Goal: Use online tool/utility: Use online tool/utility

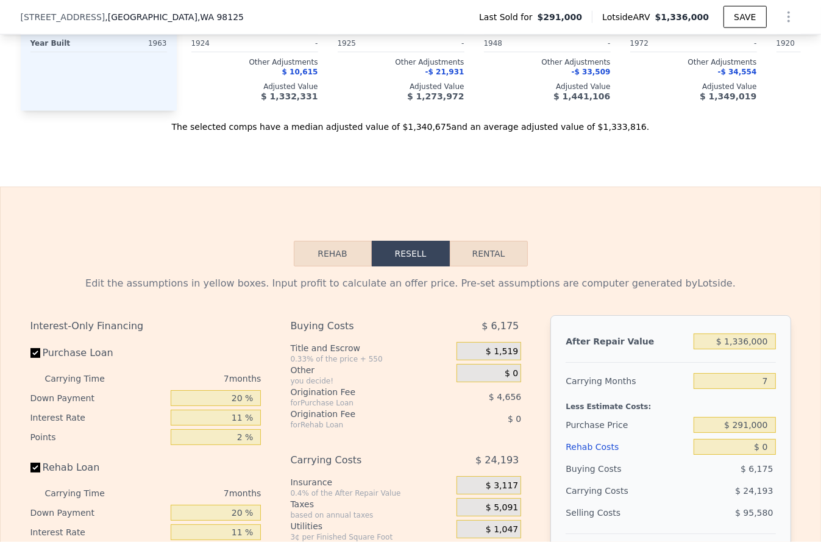
scroll to position [1613, 0]
click at [735, 332] on input "$ 1,336,000" at bounding box center [734, 340] width 82 height 16
type input "$ 1"
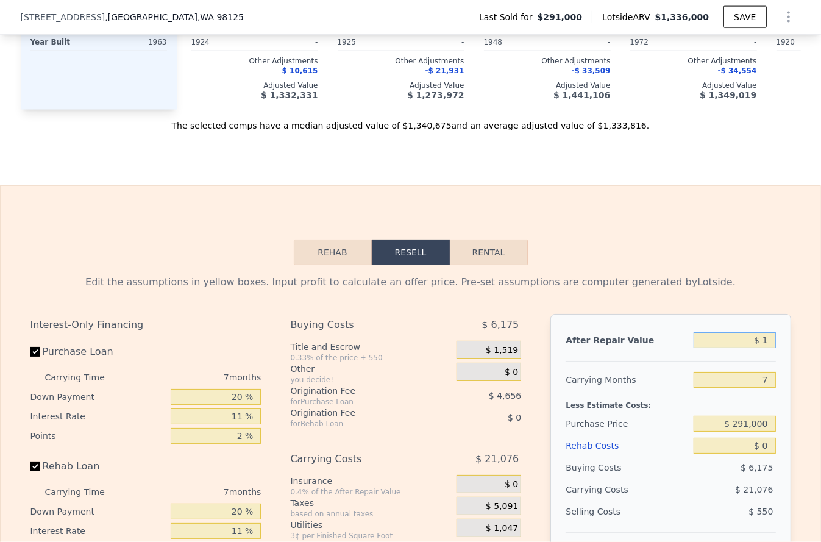
type input "-$ 318,800"
type input "$ 1,500,000"
type input "$ 1,071,004"
type input "$ 1,500,000"
click at [733, 372] on input "7" at bounding box center [734, 380] width 82 height 16
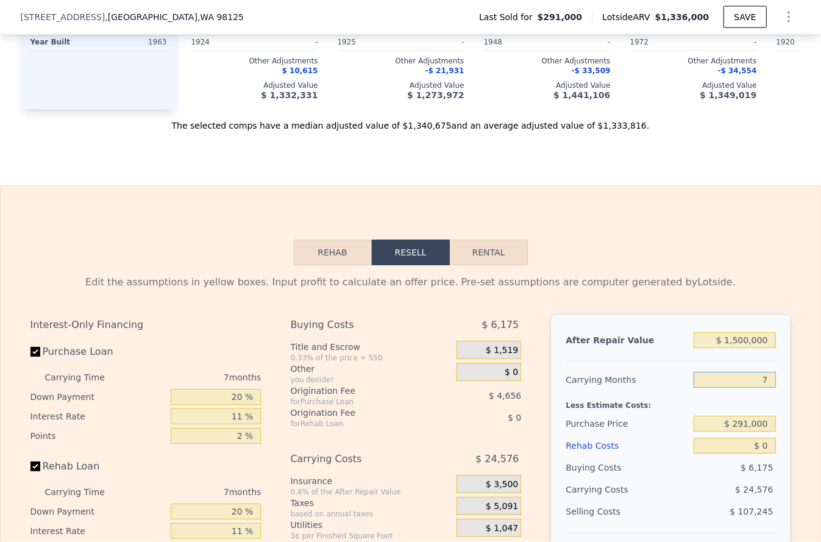
click at [733, 372] on input "7" at bounding box center [734, 380] width 82 height 16
type input "6"
type input "$ 1,074,514"
type input "7"
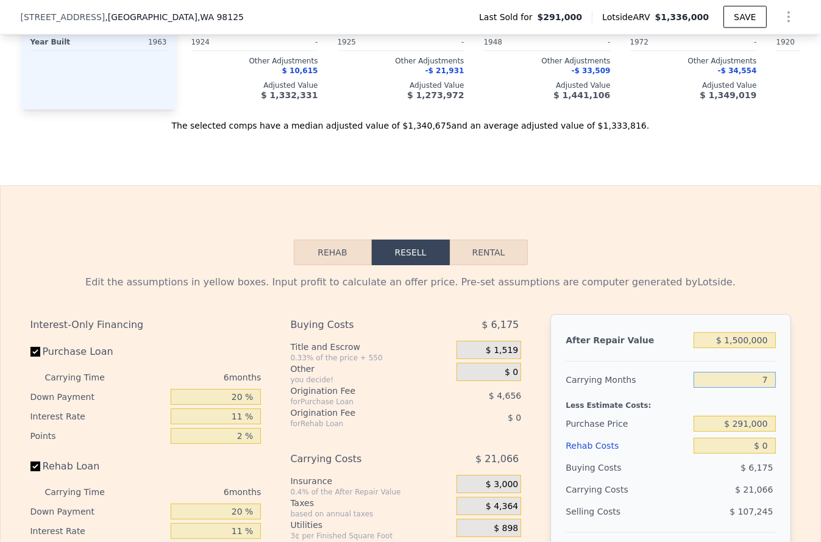
type input "$ 1,071,004"
drag, startPoint x: 762, startPoint y: 405, endPoint x: 758, endPoint y: 417, distance: 12.0
click at [761, 405] on div "Less Estimate Costs:" at bounding box center [670, 402] width 210 height 22
click at [759, 419] on input "$ 291,000" at bounding box center [734, 423] width 82 height 16
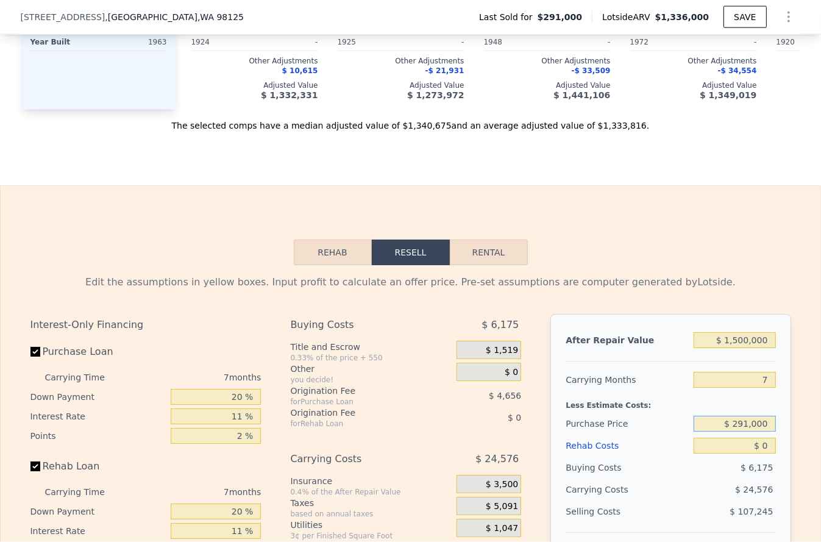
click at [759, 419] on input "$ 291,000" at bounding box center [734, 423] width 82 height 16
type input "$ 850,000"
click at [752, 437] on input "$ 0" at bounding box center [734, 445] width 82 height 16
type input "$ 472,505"
click at [752, 437] on input "$ 0" at bounding box center [734, 445] width 82 height 16
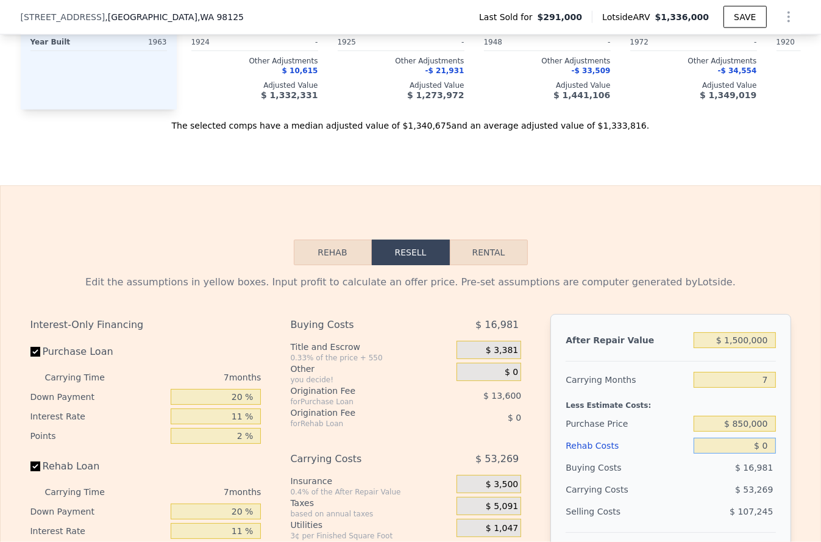
type input "$ 10"
type input "$ 472,495"
type input "$ 150"
type input "$ 472,346"
type input "$ 1,500"
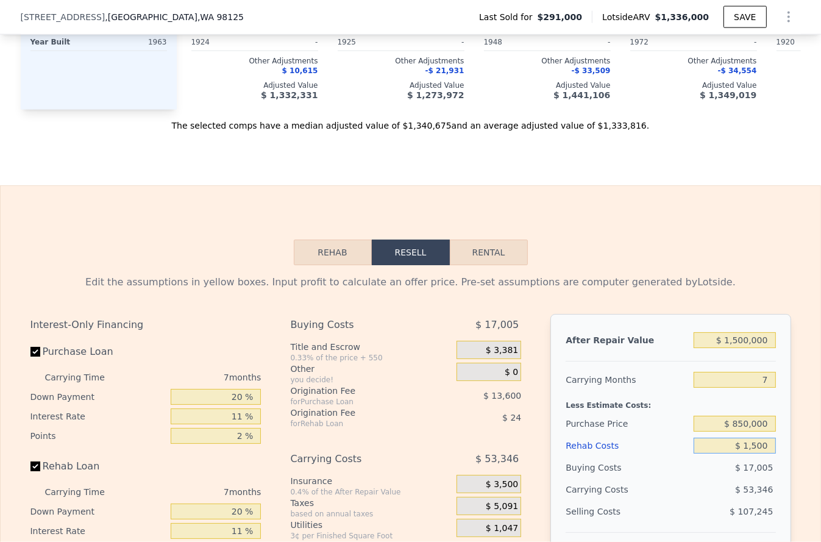
type input "$ 470,904"
type input "$ 150,000"
type input "$ 312,405"
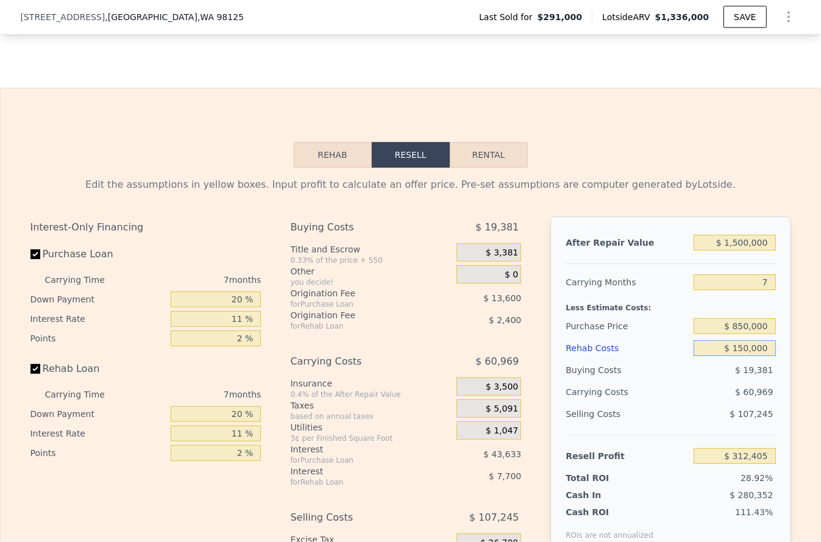
scroll to position [1764, 0]
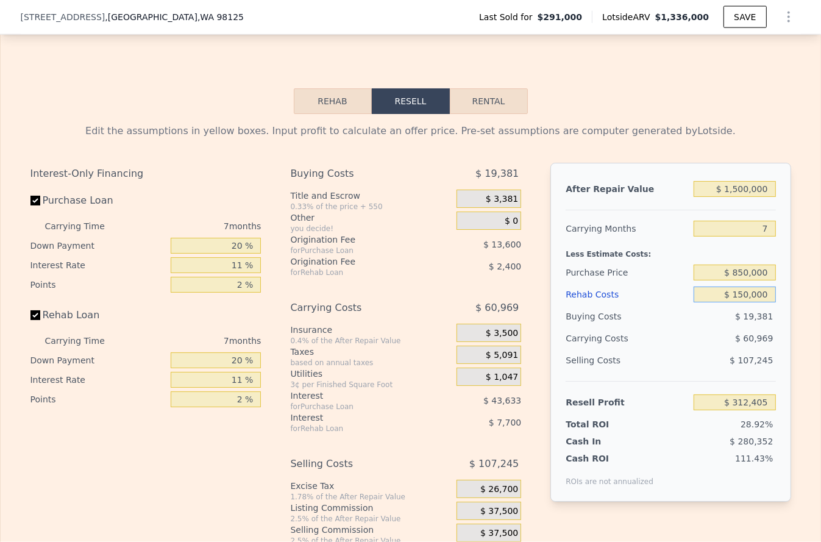
type input "$ 150,000"
click at [743, 186] on input "$ 1,500,000" at bounding box center [734, 189] width 82 height 16
type input "$ 1"
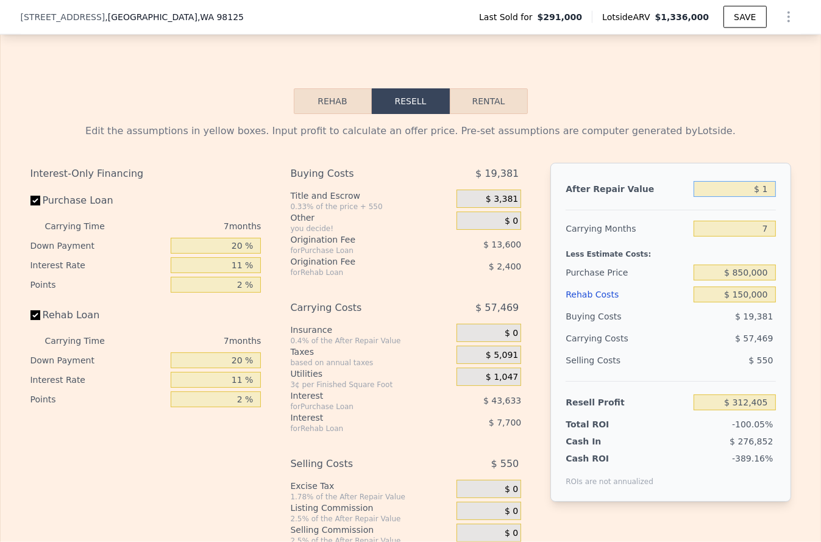
type input "-$ 1,077,399"
type input "$ 140"
type input "-$ 1,077,270"
type input "$ 1"
type input "-$ 1,077,399"
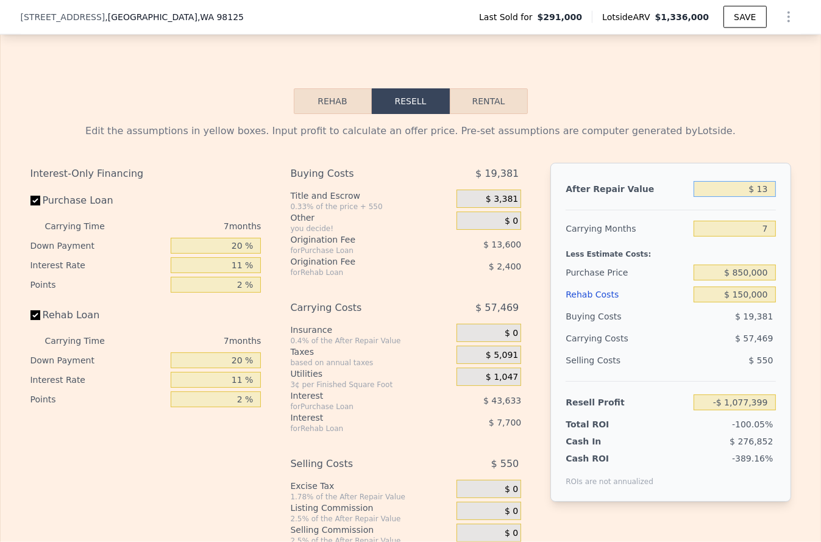
type input "$ 130"
type input "-$ 1,077,278"
type input "$ 130,000"
type input "-$ 1,076,196"
type input "$ 1,300,000"
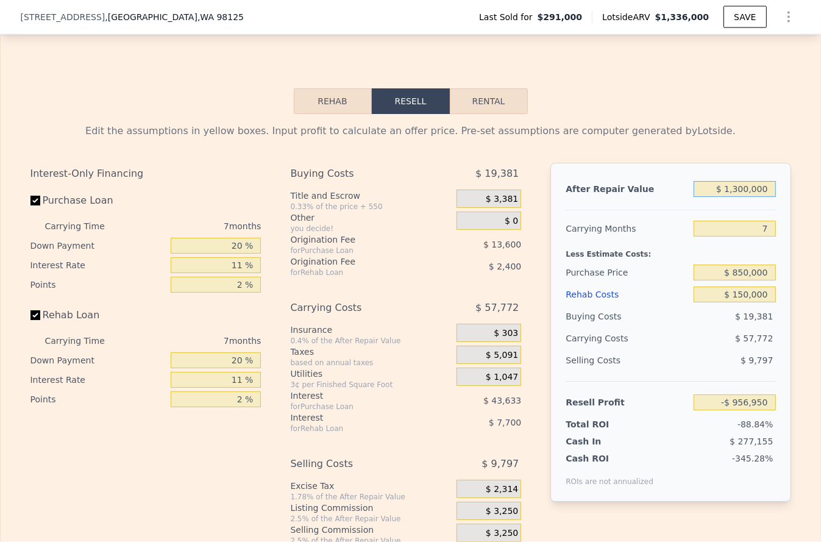
type input "$ 127,098"
type input "$ 1,300,000"
click at [673, 179] on div "After Repair Value" at bounding box center [626, 189] width 123 height 22
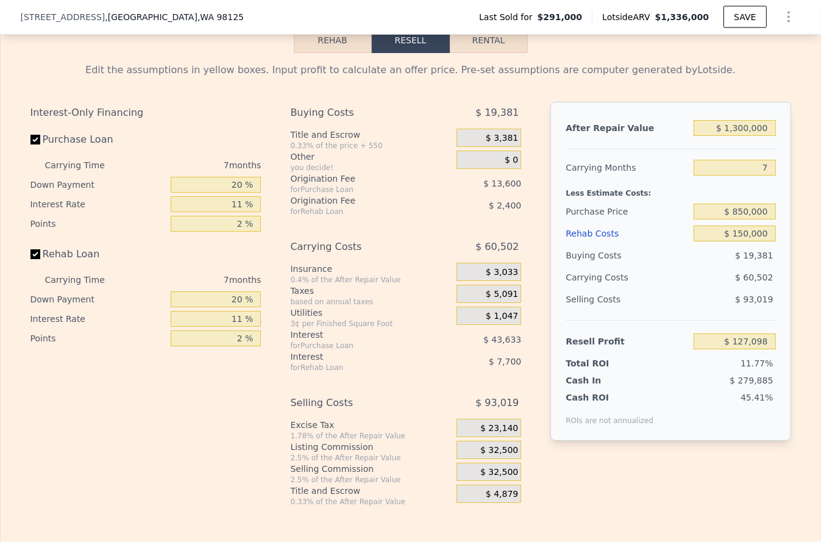
scroll to position [1837, 0]
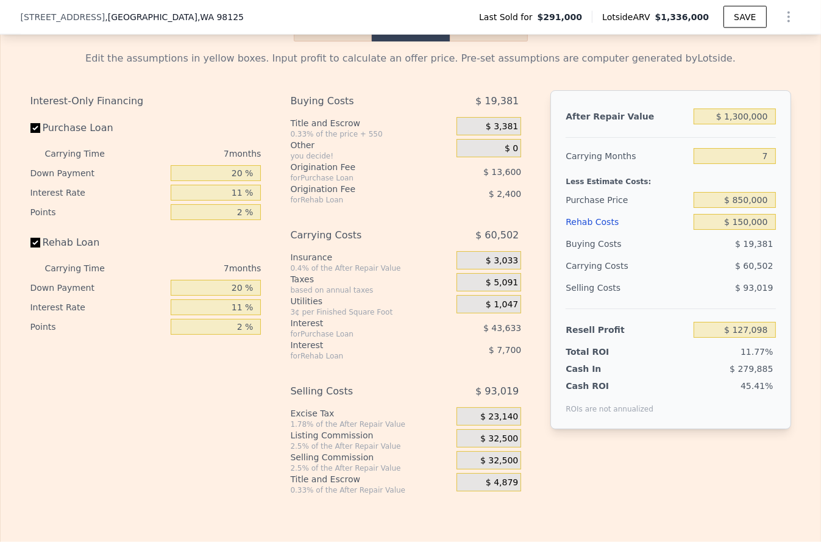
click at [500, 434] on span "$ 32,500" at bounding box center [499, 438] width 38 height 11
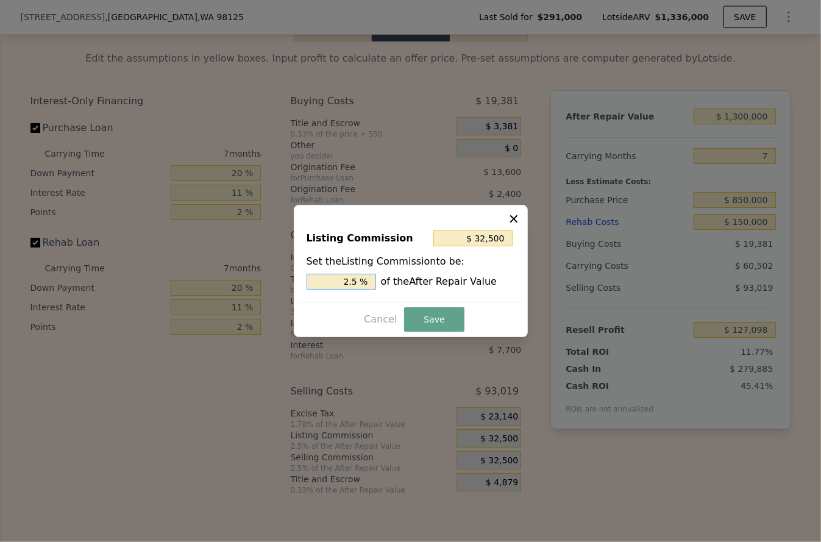
click at [335, 287] on input "2.5 %" at bounding box center [340, 282] width 69 height 16
type input "$ 26,000"
type input "2 %"
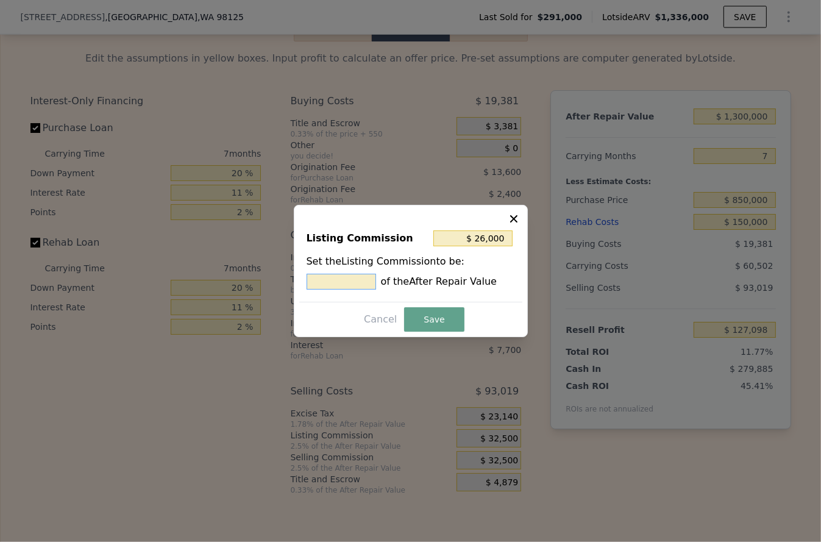
type input "$ 13,000"
type input "1. %"
type input "$ 19,500"
type input "1.5 %"
click at [422, 318] on button "Save" at bounding box center [434, 319] width 60 height 24
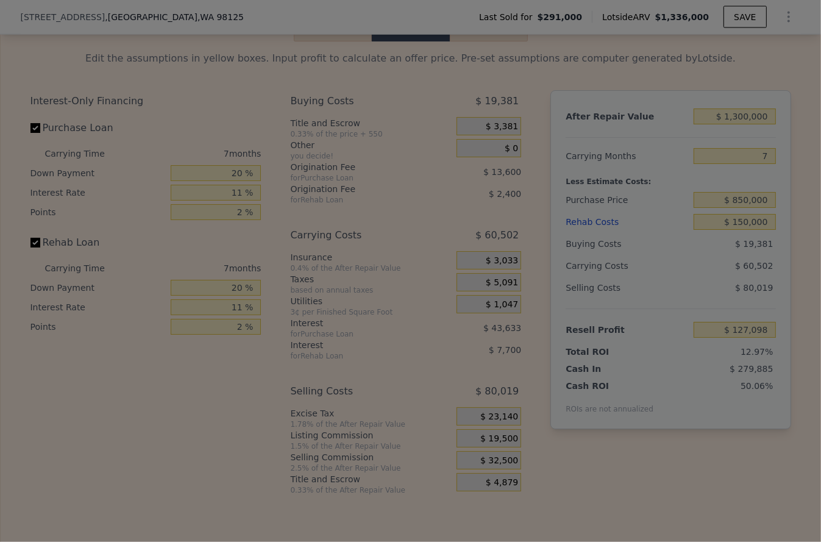
type input "$ 140,098"
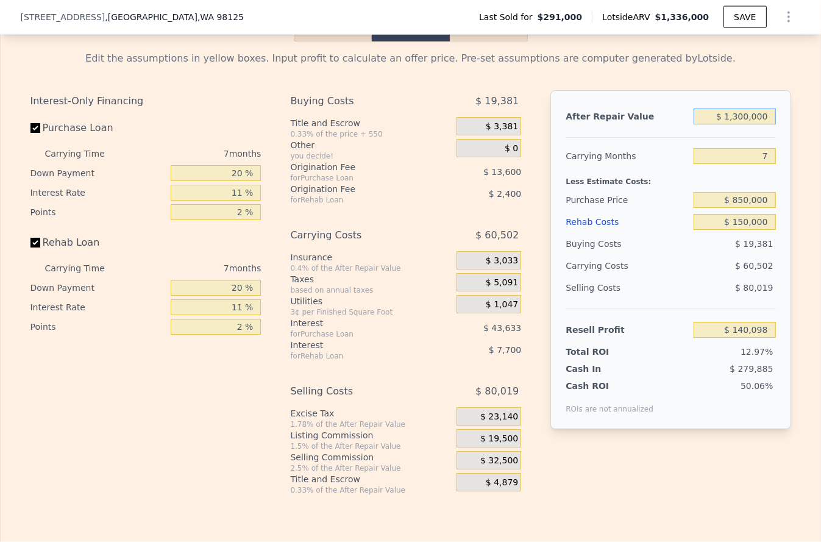
click at [737, 108] on input "$ 1,300,000" at bounding box center [734, 116] width 82 height 16
type input "$ 14"
type input "-$ 1,077,399"
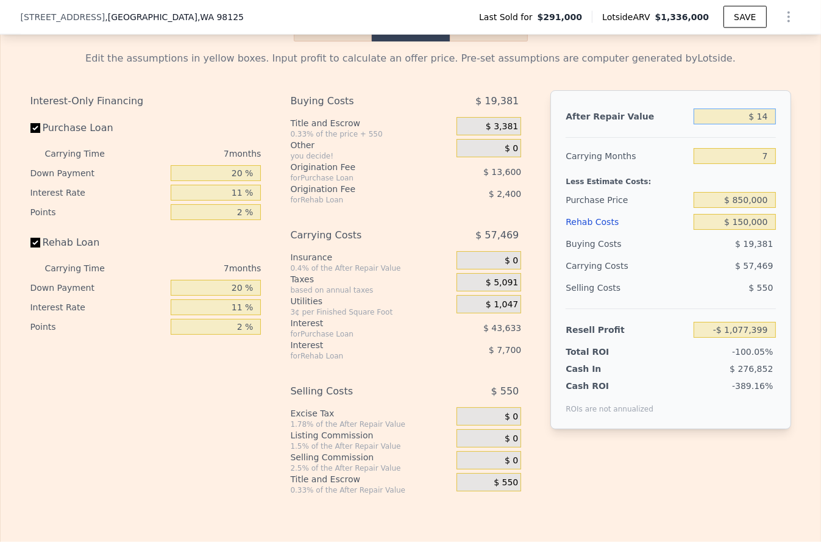
type input "-$ 14"
type input "-$ 1,077,414"
type input "-$ 14"
type input "-$ 1,077,414"
type input "-$ 1"
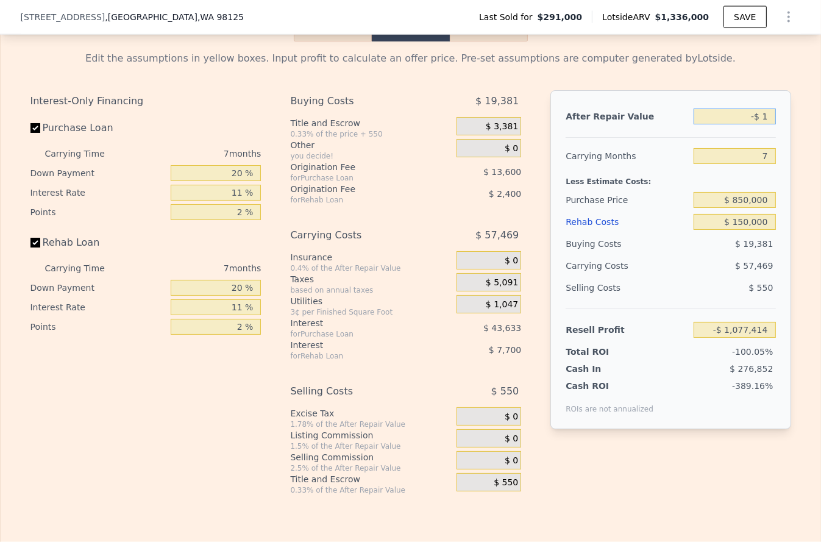
type input "-$ 1,077,401"
type input "-"
type input "$ 140,000"
type input "-$ 946,285"
type input "$ 1,400,000"
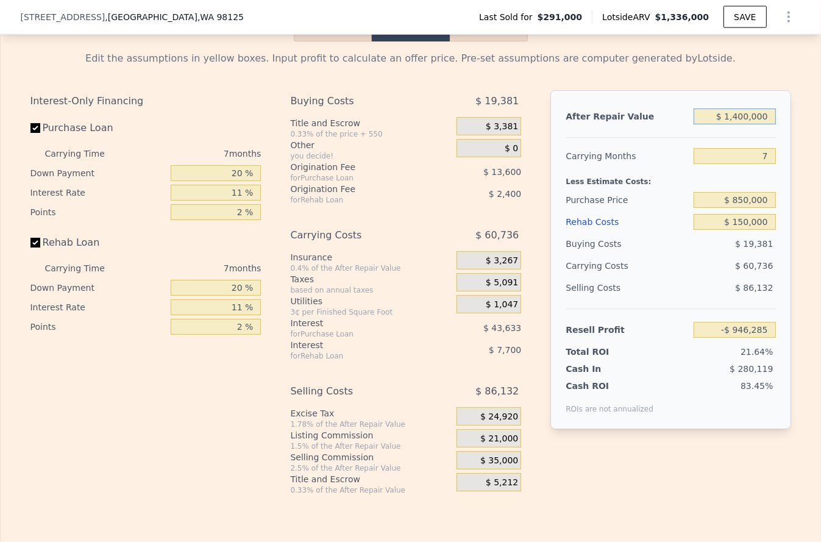
type input "$ 233,751"
click at [678, 114] on div "After Repair Value" at bounding box center [626, 116] width 123 height 22
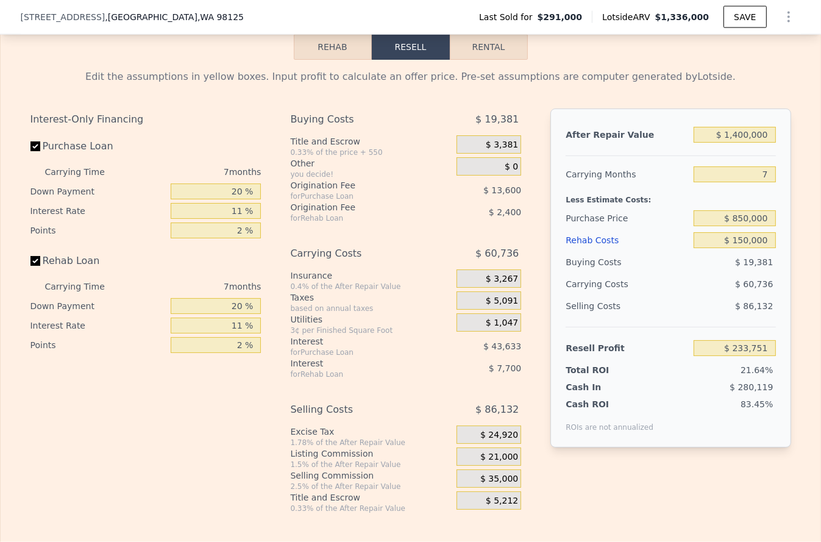
scroll to position [1817, 0]
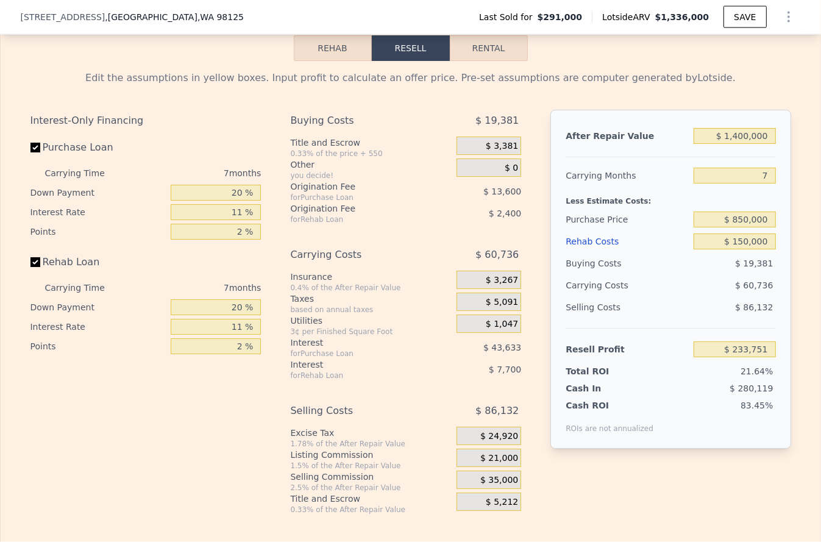
type input "$ 1,336,000"
type input "$ 0"
type input "$ 919,052"
